Goal: Find specific page/section: Find specific page/section

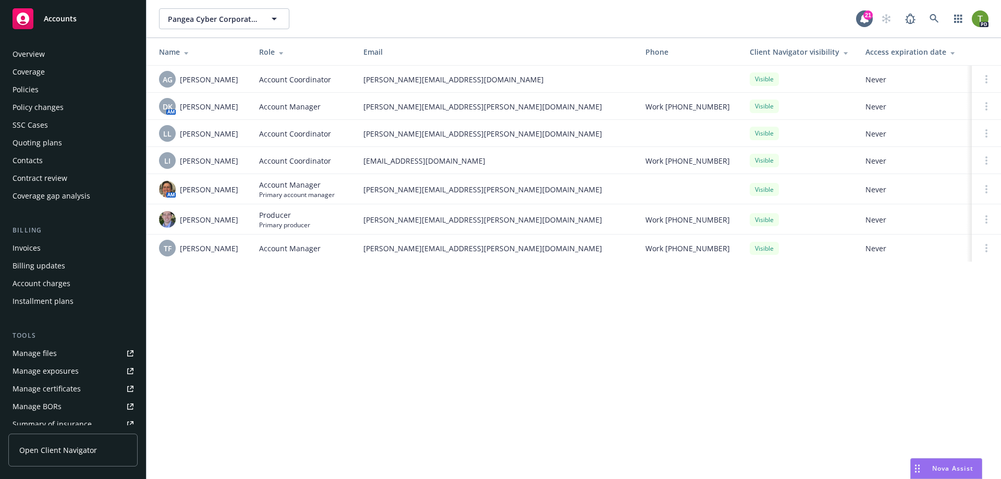
scroll to position [160, 0]
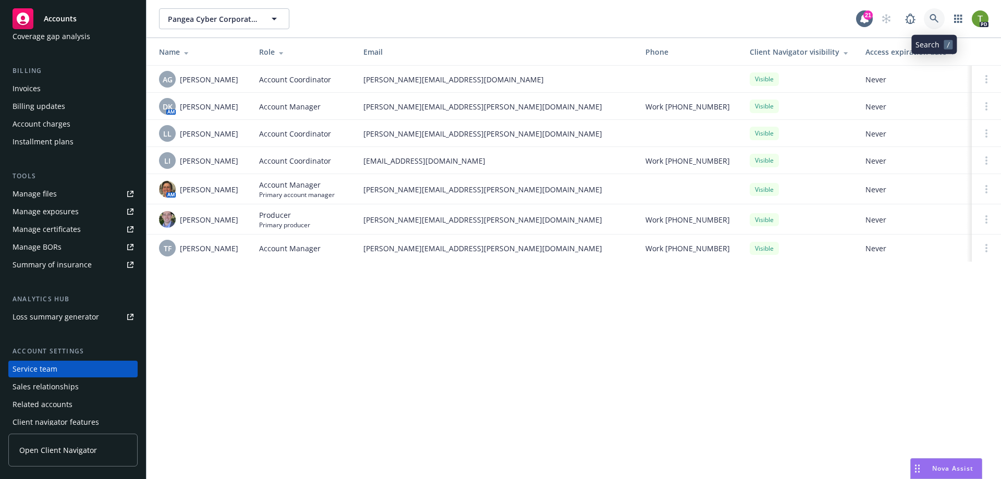
click at [934, 14] on link at bounding box center [934, 18] width 21 height 21
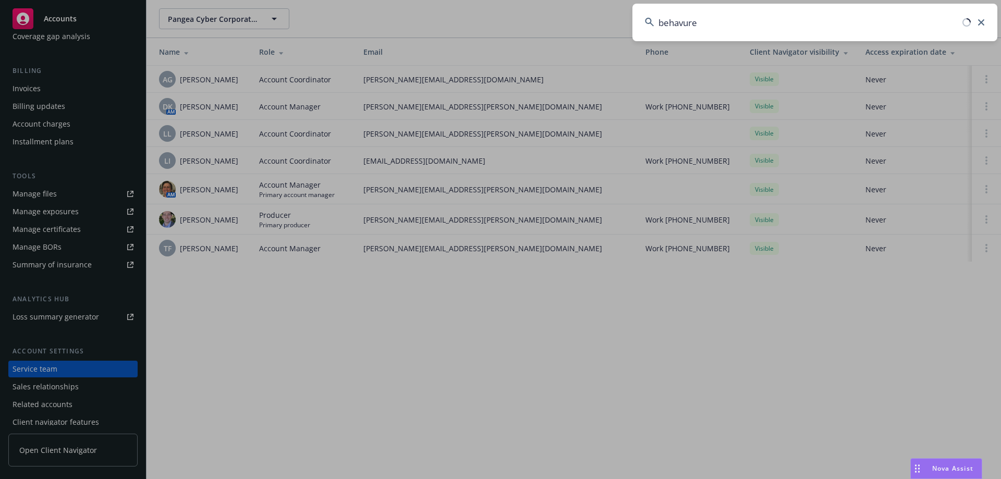
type input "behavure"
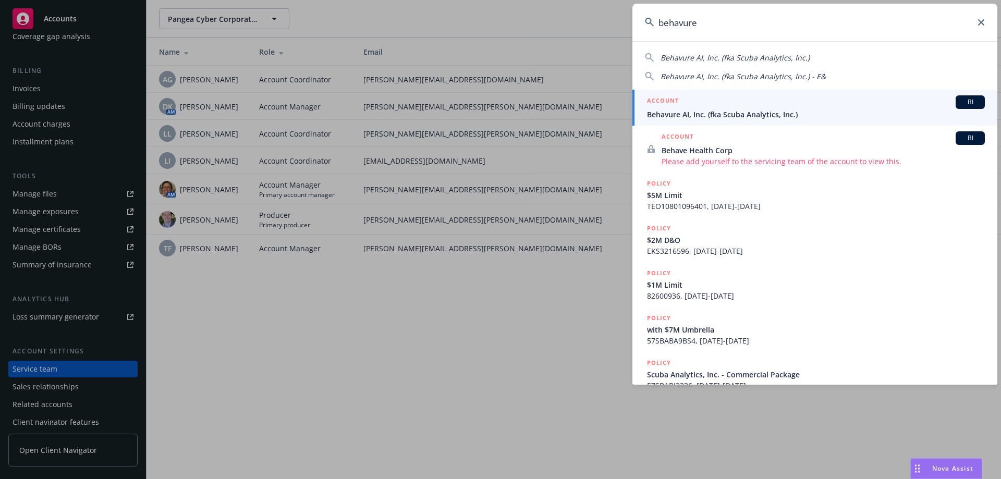
click at [677, 113] on span "Behavure AI, Inc. (fka Scuba Analytics, Inc.)" at bounding box center [816, 114] width 338 height 11
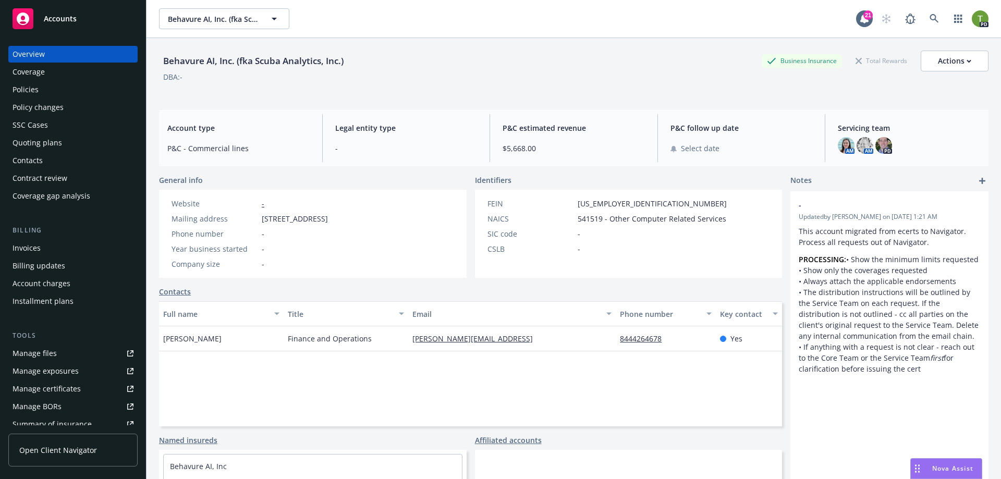
click at [16, 89] on div "Policies" at bounding box center [26, 89] width 26 height 17
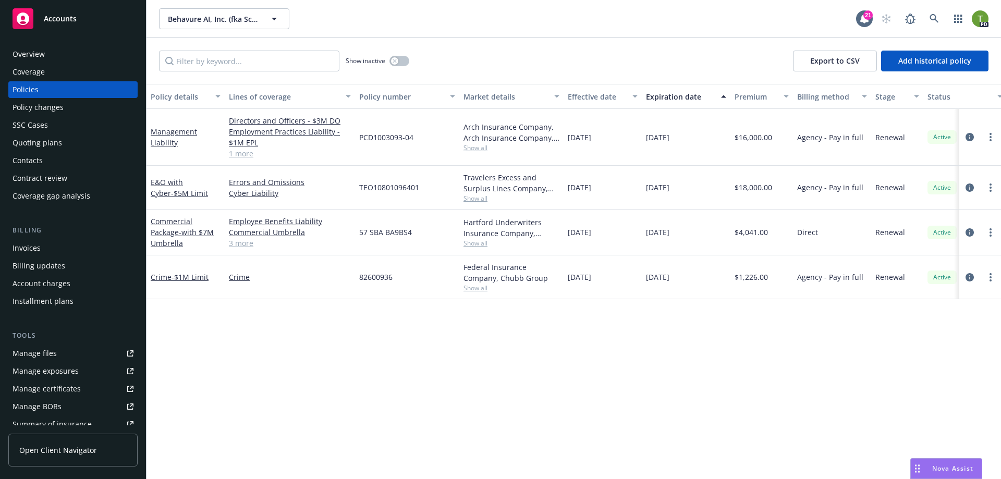
click at [246, 152] on link "1 more" at bounding box center [290, 153] width 122 height 11
